Goal: Task Accomplishment & Management: Manage account settings

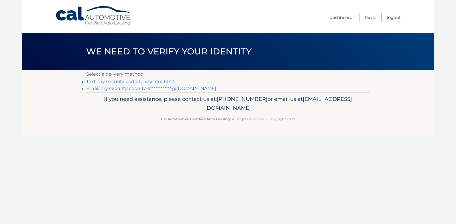
click at [151, 79] on link "Text my security code to xxx-xxx-6147" at bounding box center [130, 81] width 88 height 5
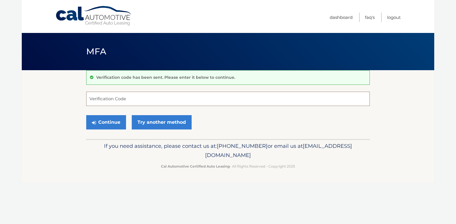
click at [141, 100] on input "Verification Code" at bounding box center [227, 99] width 283 height 14
type input "639318"
click at [104, 124] on button "Continue" at bounding box center [106, 122] width 40 height 14
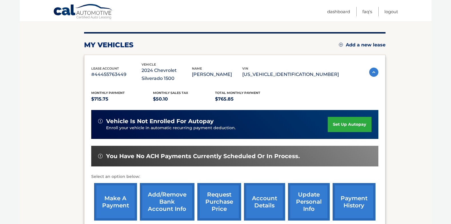
scroll to position [102, 0]
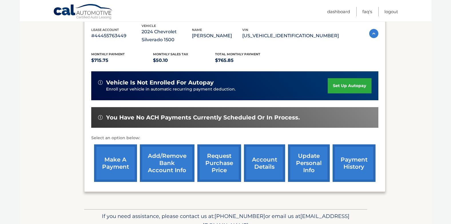
click at [115, 161] on link "make a payment" at bounding box center [115, 162] width 43 height 37
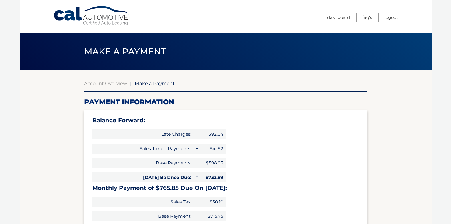
select select "YTM3MzExMDMtOThmMy00NDhkLWFhMGQtNmM4MDljOTFhZjA3"
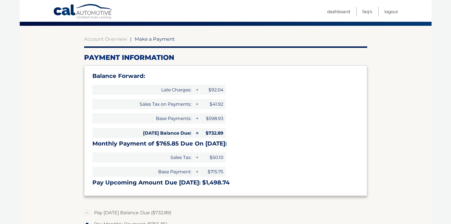
scroll to position [57, 0]
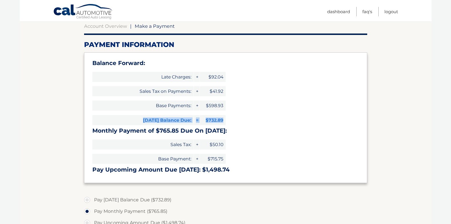
drag, startPoint x: 149, startPoint y: 118, endPoint x: 239, endPoint y: 119, distance: 89.9
click at [239, 119] on div "Balance Forward: Late Charges: + $92.04 Sales Tax on Payments: + $41.92 Base Pa…" at bounding box center [225, 117] width 283 height 131
drag, startPoint x: 239, startPoint y: 119, endPoint x: 273, endPoint y: 133, distance: 36.7
click at [273, 133] on h3 "Monthly Payment of $765.85 Due On [DATE]:" at bounding box center [225, 130] width 267 height 7
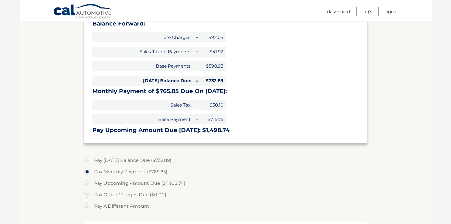
scroll to position [114, 0]
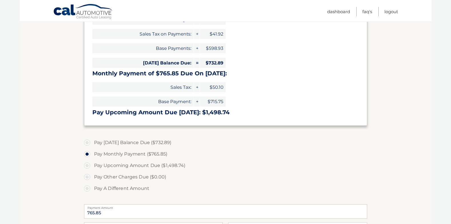
click at [106, 141] on label "Pay [DATE] Balance Due ($732.89)" at bounding box center [225, 142] width 283 height 11
click at [92, 141] on input "Pay [DATE] Balance Due ($732.89)" at bounding box center [89, 141] width 6 height 9
radio input "true"
type input "732.89"
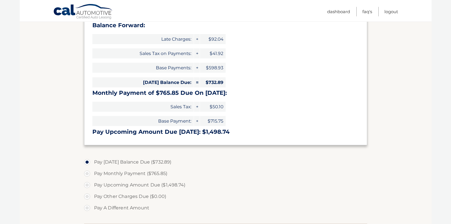
scroll to position [172, 0]
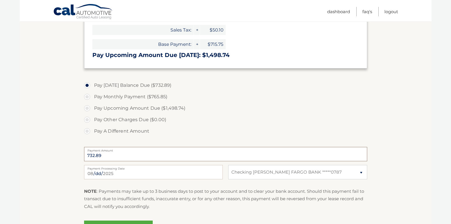
drag, startPoint x: 105, startPoint y: 156, endPoint x: 65, endPoint y: 157, distance: 40.1
click at [65, 157] on section "Account Overview | Make a Payment Payment Information Balance Forward: Late Cha…" at bounding box center [226, 72] width 412 height 349
click at [249, 118] on label "Pay Other Charges Due ($0.00)" at bounding box center [225, 119] width 283 height 11
drag, startPoint x: 106, startPoint y: 156, endPoint x: 55, endPoint y: 155, distance: 50.9
click at [55, 155] on section "Account Overview | Make a Payment Payment Information Balance Forward: Late Cha…" at bounding box center [226, 72] width 412 height 349
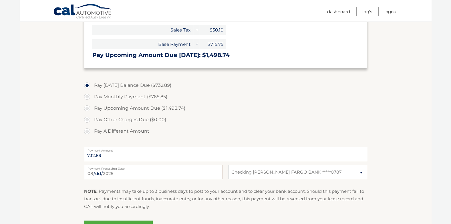
click at [90, 131] on label "Pay A Different Amount" at bounding box center [225, 130] width 283 height 11
click at [90, 131] on input "Pay A Different Amount" at bounding box center [89, 129] width 6 height 9
radio input "true"
type input "400"
click at [222, 101] on label "Pay Monthly Payment ($765.85)" at bounding box center [225, 96] width 283 height 11
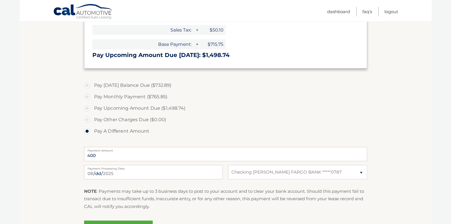
click at [92, 100] on input "Pay Monthly Payment ($765.85)" at bounding box center [89, 95] width 6 height 9
radio input "true"
type input "765.85"
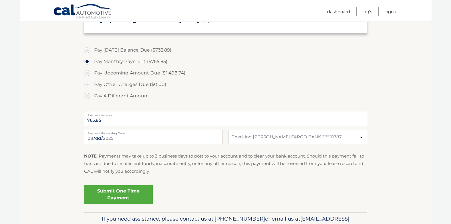
scroll to position [181, 0]
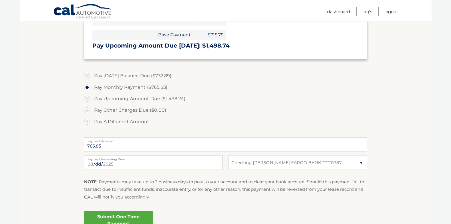
click at [90, 121] on label "Pay A Different Amount" at bounding box center [225, 121] width 283 height 11
click at [90, 121] on input "Pay A Different Amount" at bounding box center [89, 120] width 6 height 9
radio input "true"
click at [124, 146] on input "Payment Amount" at bounding box center [225, 144] width 283 height 14
type input "400"
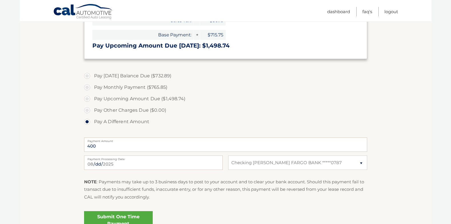
click at [241, 104] on label "Pay Other Charges Due ($0.00)" at bounding box center [225, 109] width 283 height 11
click at [122, 149] on input "400" at bounding box center [225, 144] width 283 height 14
click at [171, 194] on p "NOTE : Payments may take up to 3 business days to post to your account and to c…" at bounding box center [225, 189] width 283 height 23
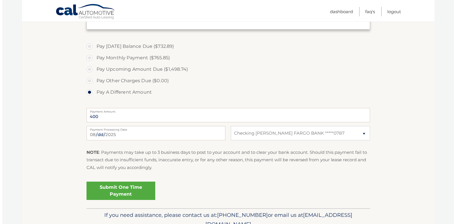
scroll to position [238, 0]
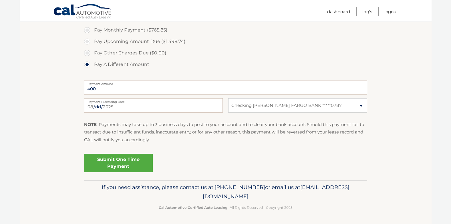
click at [115, 166] on link "Submit One Time Payment" at bounding box center [118, 163] width 69 height 18
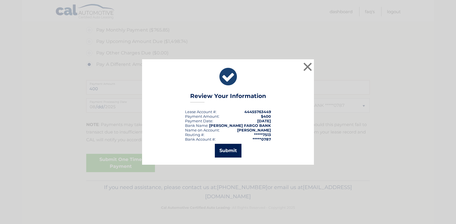
click at [240, 146] on button "Submit" at bounding box center [228, 151] width 27 height 14
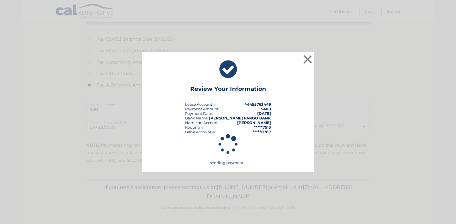
scroll to position [218, 0]
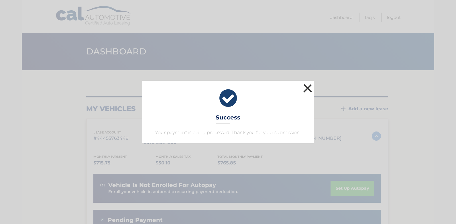
click at [309, 89] on button "×" at bounding box center [307, 87] width 11 height 11
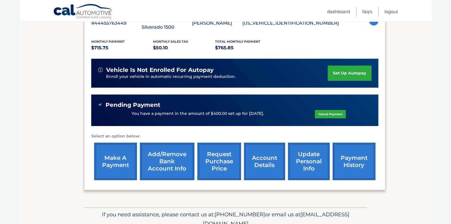
scroll to position [142, 0]
